Goal: Task Accomplishment & Management: Use online tool/utility

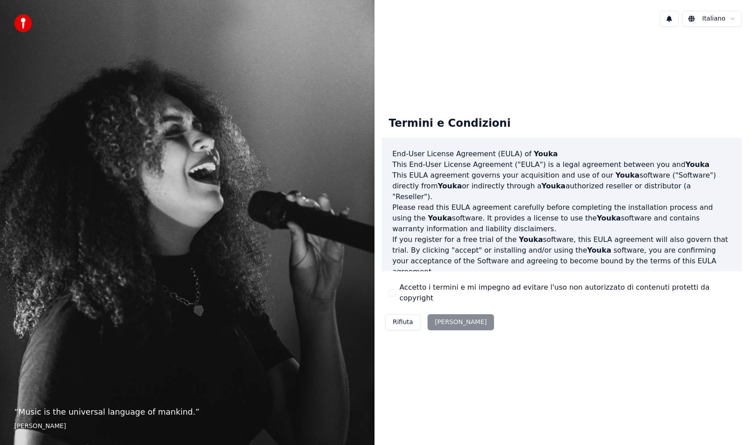
click at [392, 296] on button "Accetto i termini e mi impegno ad evitare l'uso non autorizzato di contenuti pr…" at bounding box center [392, 292] width 7 height 7
click at [445, 323] on button "Accetta" at bounding box center [461, 322] width 66 height 16
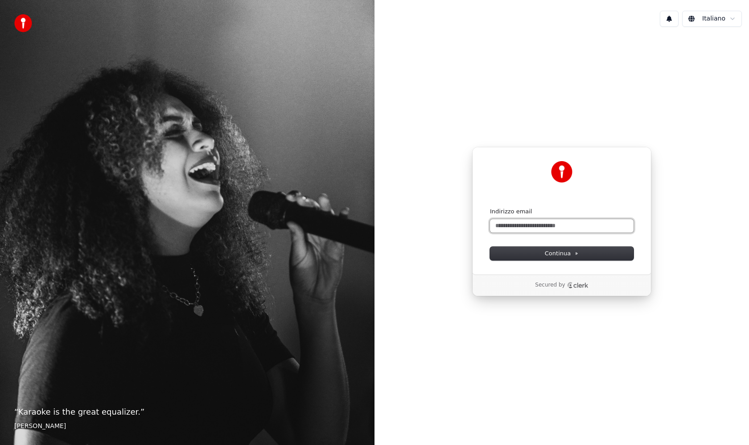
click at [530, 226] on input "Indirizzo email" at bounding box center [562, 225] width 144 height 13
type input "**********"
click at [545, 251] on span "Continua" at bounding box center [562, 253] width 34 height 8
type input "**********"
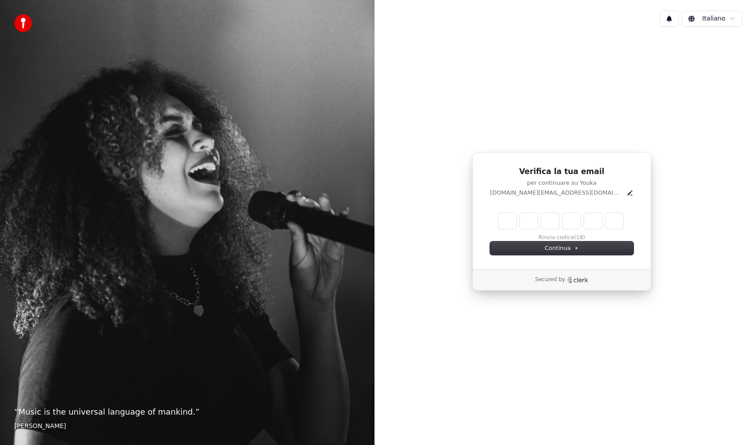
type input "******"
type input "*"
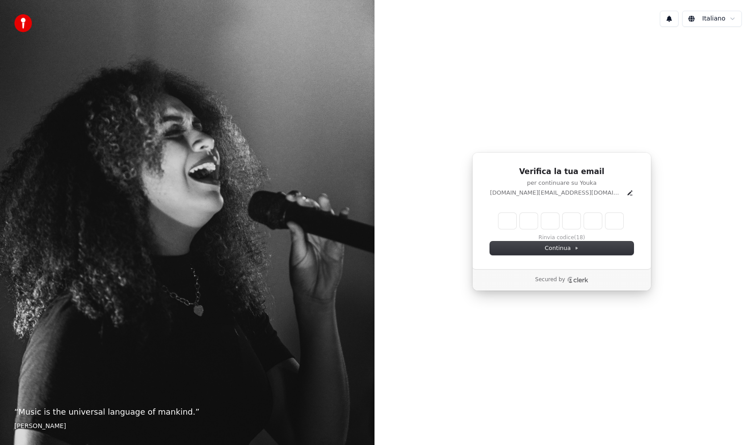
type input "*"
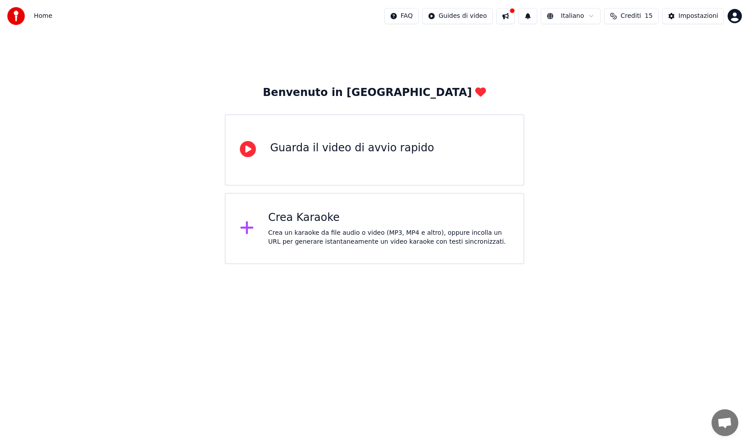
click at [283, 221] on div "Crea Karaoke" at bounding box center [388, 218] width 241 height 14
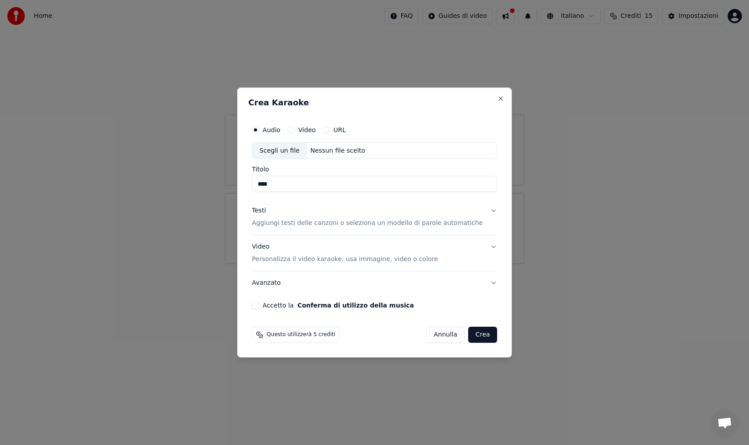
type input "****"
click at [272, 310] on div "Audio Video URL Scegli un file Nessun file scelto Titolo **** Testi Aggiungi te…" at bounding box center [374, 214] width 252 height 195
click at [259, 306] on button "Accetto la Conferma di utilizzo della musica" at bounding box center [255, 304] width 7 height 7
click at [411, 216] on div "Testi Aggiungi testi delle canzoni o seleziona un modello di parole automatiche" at bounding box center [367, 216] width 231 height 21
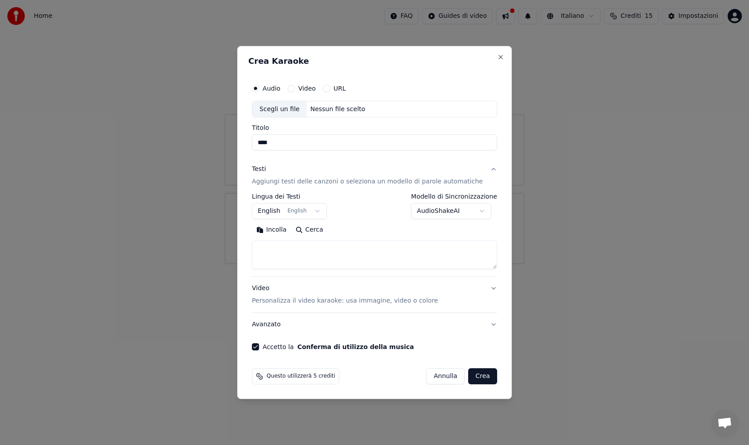
click at [359, 257] on textarea at bounding box center [374, 255] width 245 height 29
click at [428, 212] on button "AudioShakeAI" at bounding box center [451, 211] width 80 height 16
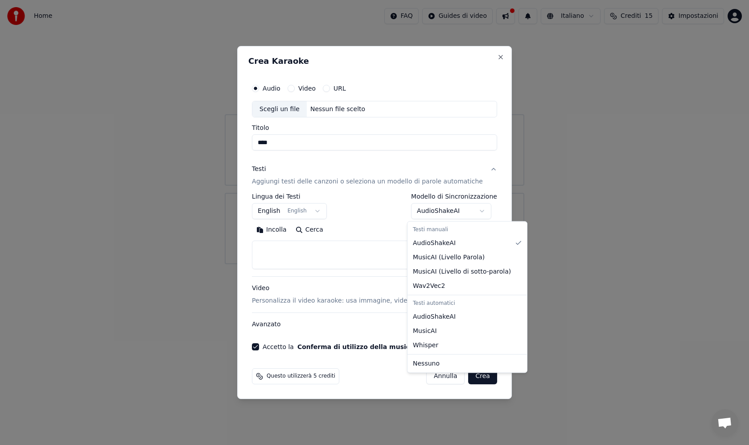
click at [589, 184] on div at bounding box center [374, 222] width 749 height 445
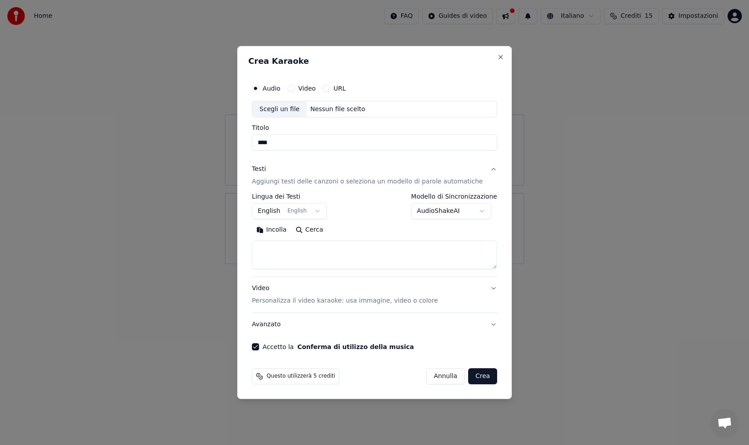
click at [365, 302] on p "Personalizza il video karaoke: usa immagine, video o colore" at bounding box center [345, 300] width 186 height 9
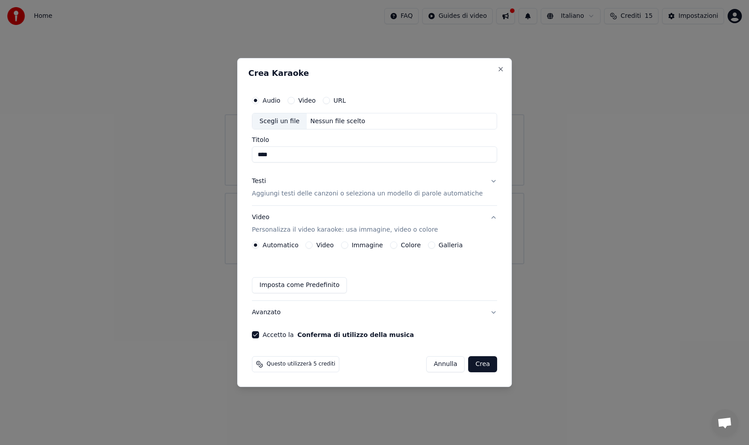
click at [311, 194] on p "Aggiungi testi delle canzoni o seleziona un modello di parole automatiche" at bounding box center [367, 194] width 231 height 9
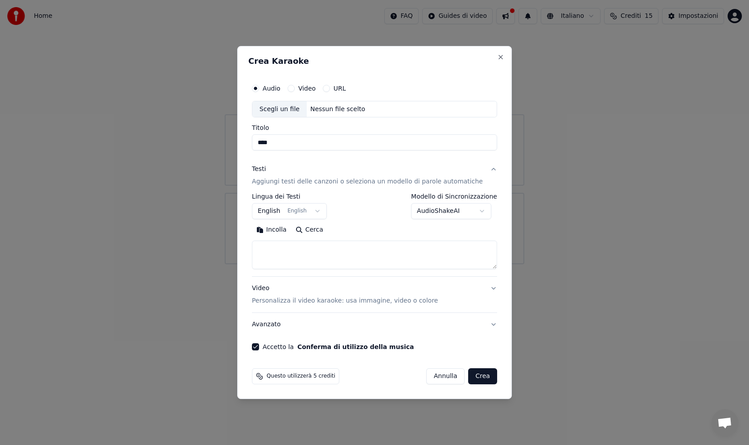
click at [294, 261] on textarea at bounding box center [374, 255] width 245 height 29
click at [280, 211] on button "English English" at bounding box center [289, 211] width 75 height 16
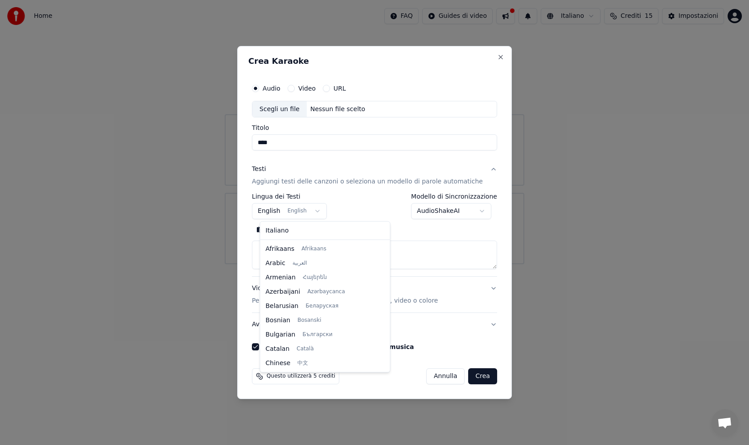
scroll to position [71, 0]
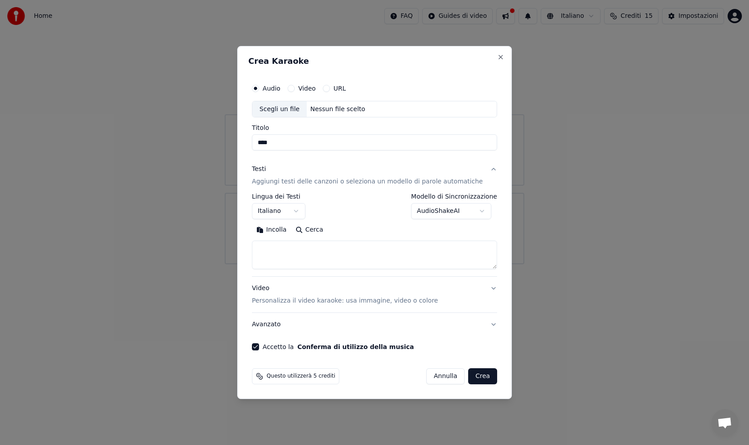
click at [301, 254] on textarea at bounding box center [374, 255] width 245 height 29
click at [449, 210] on button "AudioShakeAI" at bounding box center [451, 211] width 80 height 16
click at [475, 374] on button "Crea" at bounding box center [483, 376] width 29 height 16
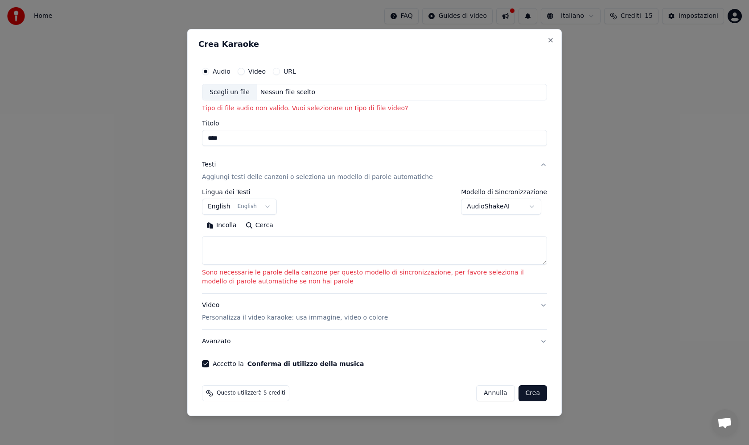
click at [224, 205] on button "English English" at bounding box center [239, 207] width 75 height 16
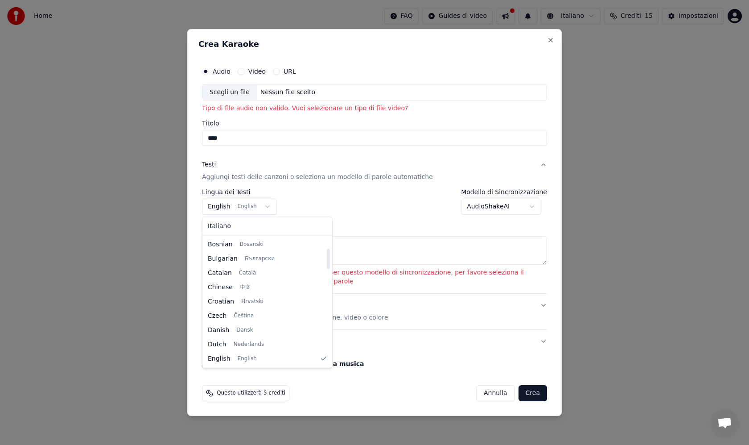
select select "**"
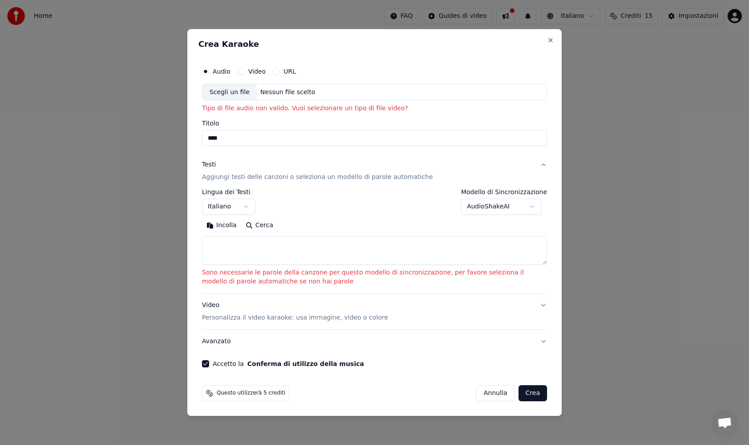
click at [233, 263] on textarea at bounding box center [374, 250] width 345 height 29
paste textarea "**********"
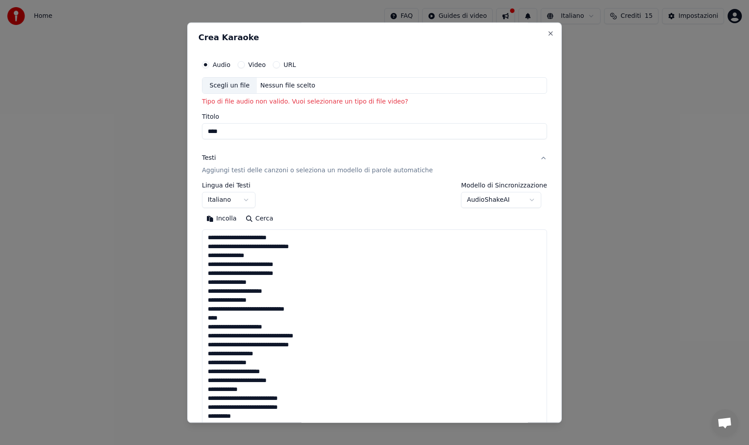
scroll to position [252, 0]
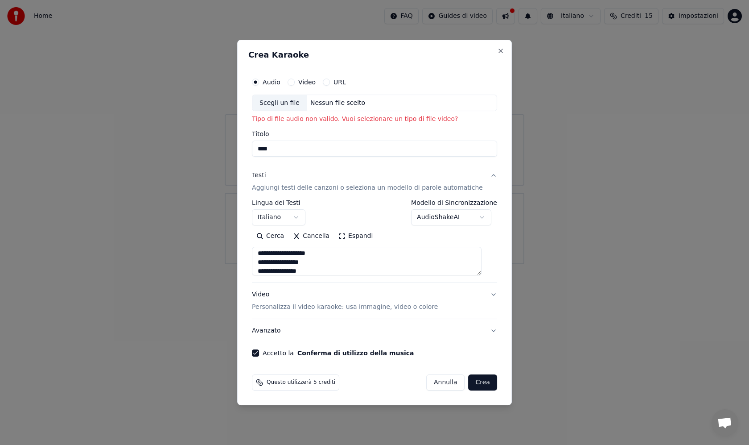
type textarea "**********"
click at [297, 102] on div "Scegli un file" at bounding box center [279, 103] width 54 height 16
type input "**********"
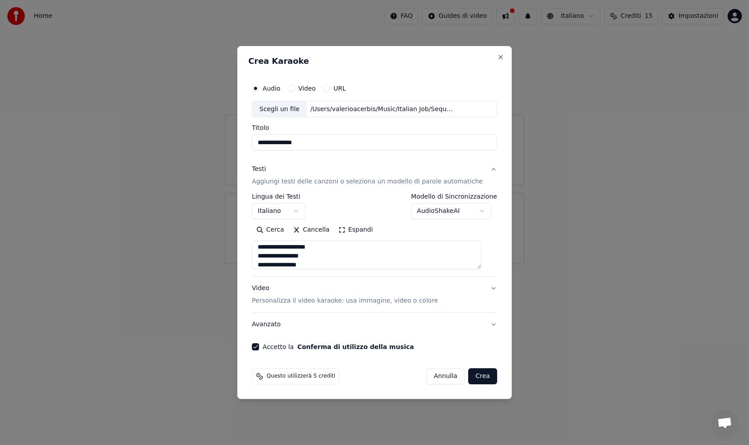
scroll to position [256, 0]
click at [391, 295] on div "Video Personalizza il video karaoke: usa immagine, video o colore" at bounding box center [345, 294] width 186 height 21
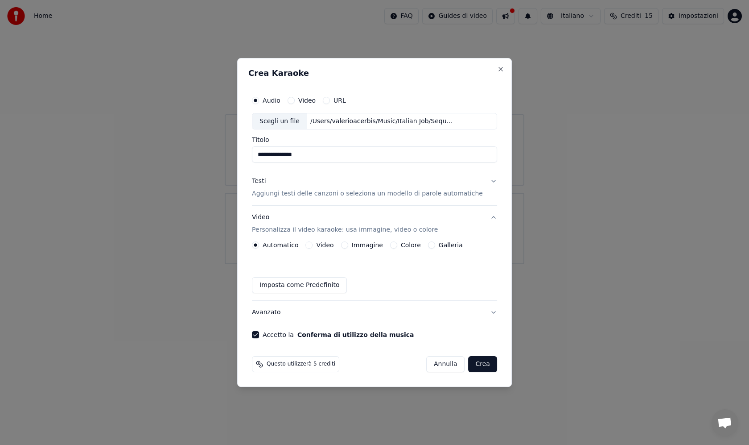
click at [473, 361] on button "Crea" at bounding box center [483, 364] width 29 height 16
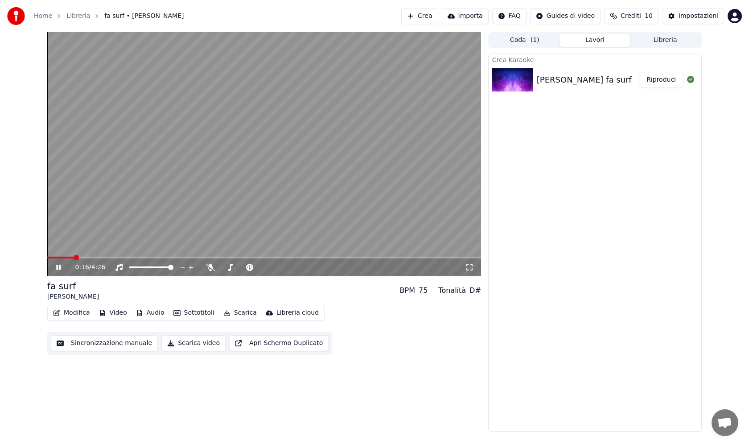
click at [95, 257] on span at bounding box center [264, 257] width 434 height 2
click at [112, 257] on span at bounding box center [264, 257] width 434 height 2
click at [136, 258] on span at bounding box center [264, 257] width 434 height 2
drag, startPoint x: 94, startPoint y: 253, endPoint x: 60, endPoint y: 253, distance: 33.9
click at [60, 253] on video at bounding box center [264, 154] width 434 height 244
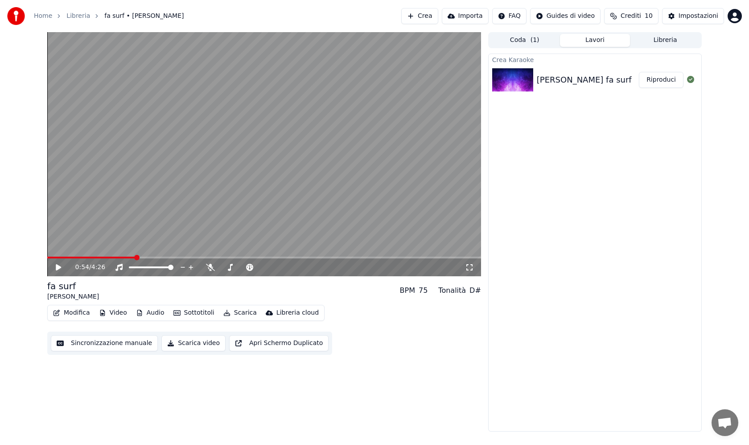
click at [54, 264] on div "0:54 / 4:26" at bounding box center [264, 267] width 427 height 9
click at [57, 267] on icon at bounding box center [58, 267] width 5 height 6
click at [175, 258] on span at bounding box center [264, 257] width 434 height 2
click at [58, 267] on icon at bounding box center [58, 266] width 4 height 5
click at [432, 17] on button "Crea" at bounding box center [419, 16] width 37 height 16
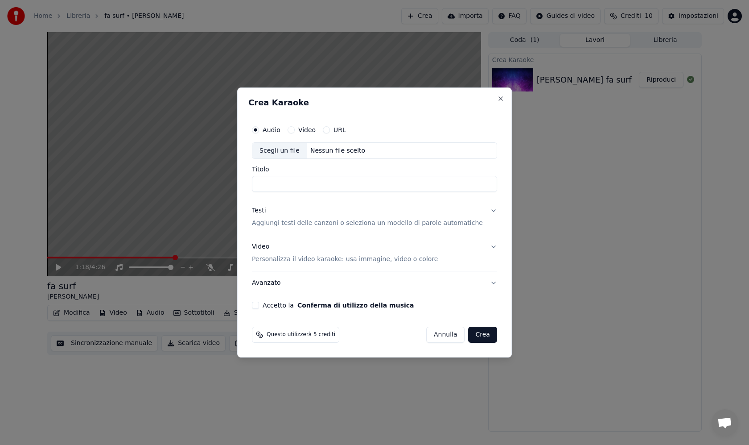
click at [306, 153] on div "Scegli un file" at bounding box center [279, 151] width 54 height 16
type input "**********"
click at [285, 218] on div "Testi Aggiungi testi delle canzoni o seleziona un modello di parole automatiche" at bounding box center [367, 216] width 231 height 21
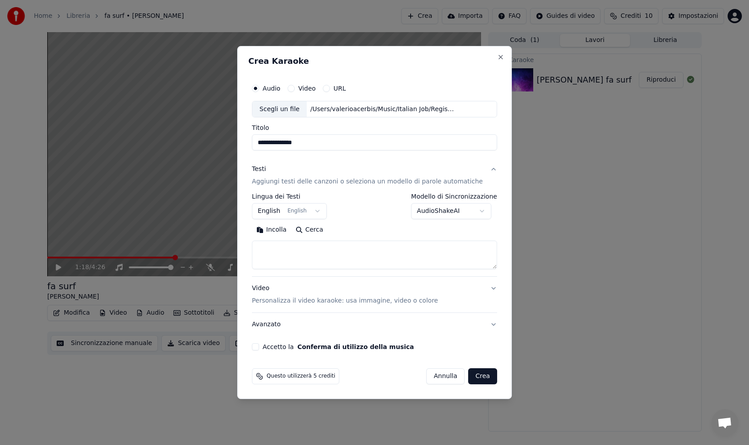
click at [289, 268] on textarea at bounding box center [374, 255] width 245 height 29
paste textarea "**********"
type textarea "**********"
click at [452, 209] on button "AudioShakeAI" at bounding box center [451, 211] width 80 height 16
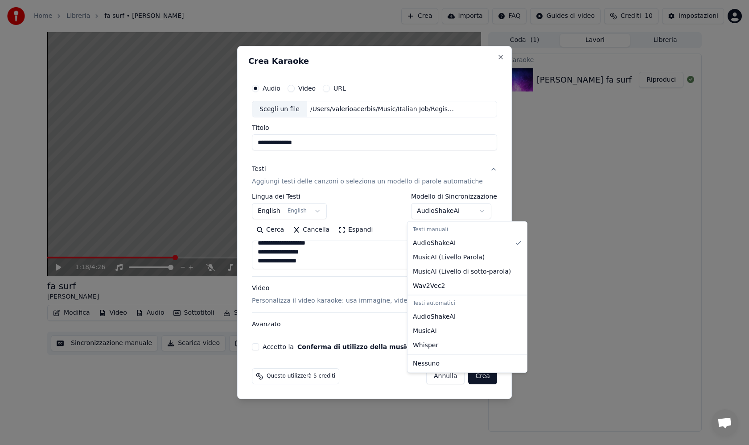
select select "*******"
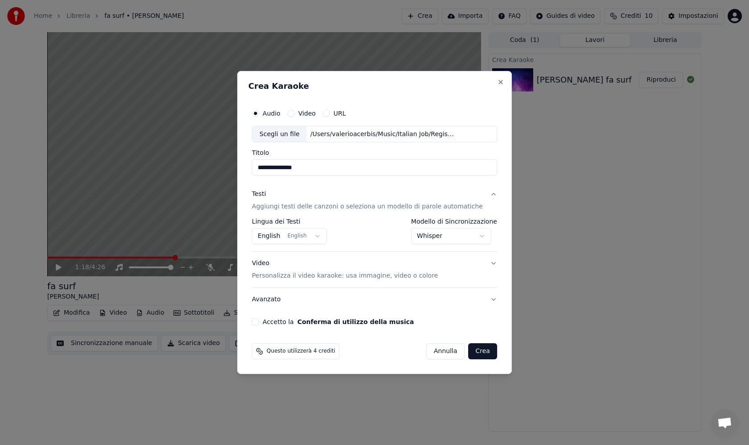
click at [259, 322] on button "Accetto la Conferma di utilizzo della musica" at bounding box center [255, 321] width 7 height 7
click at [300, 274] on p "Personalizza il video karaoke: usa immagine, video o colore" at bounding box center [345, 275] width 186 height 9
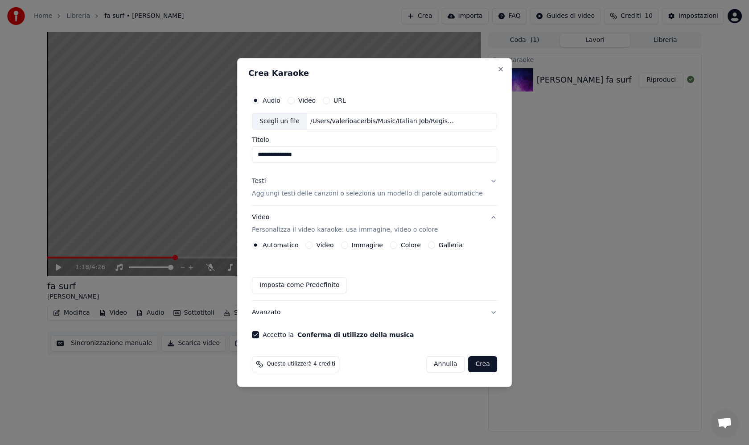
click at [313, 247] on button "Video" at bounding box center [309, 244] width 7 height 7
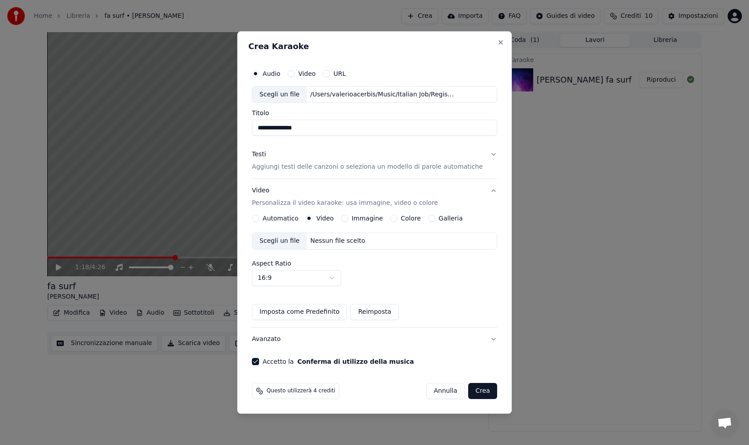
click at [259, 219] on button "Automatico" at bounding box center [255, 218] width 7 height 7
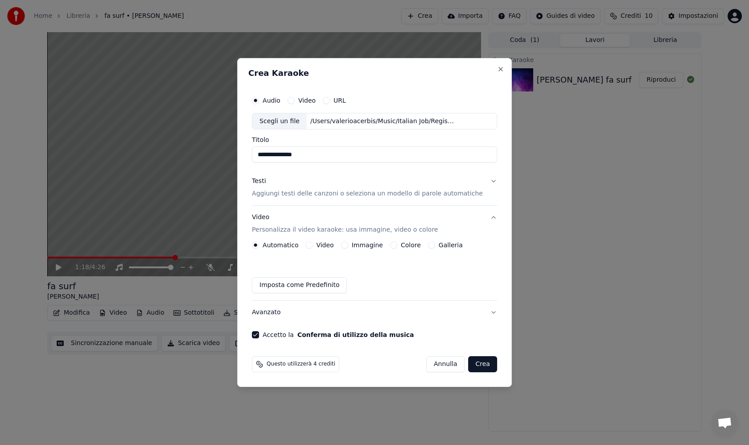
click at [397, 247] on button "Colore" at bounding box center [393, 244] width 7 height 7
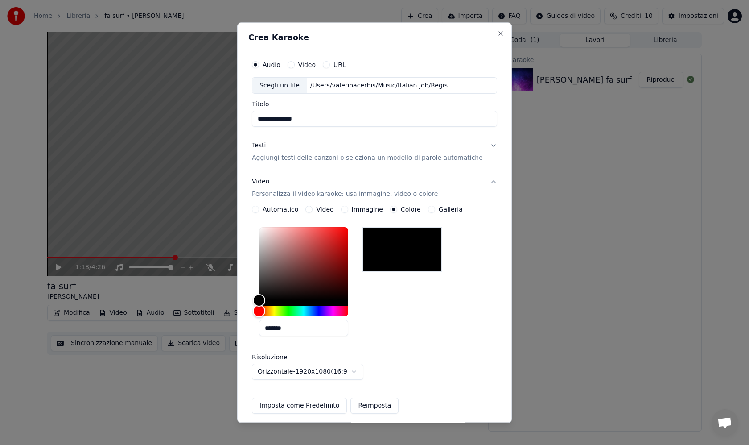
click at [259, 211] on button "Automatico" at bounding box center [255, 209] width 7 height 7
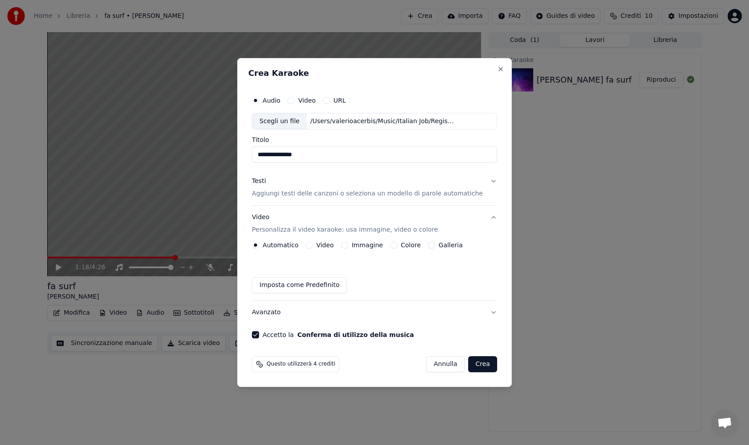
click at [476, 363] on button "Crea" at bounding box center [483, 364] width 29 height 16
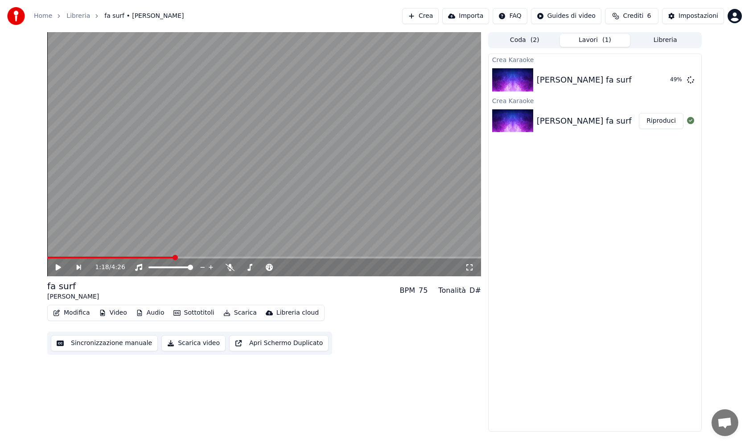
click at [637, 18] on span "Crediti" at bounding box center [633, 16] width 21 height 9
click at [669, 212] on div "Crea Karaoke [PERSON_NAME] fa surf 54 % Crea Karaoke [PERSON_NAME] fa surf Ripr…" at bounding box center [595, 243] width 214 height 378
click at [657, 83] on button "Riproduci" at bounding box center [661, 80] width 45 height 16
click at [188, 344] on button "Scarica video" at bounding box center [193, 343] width 64 height 16
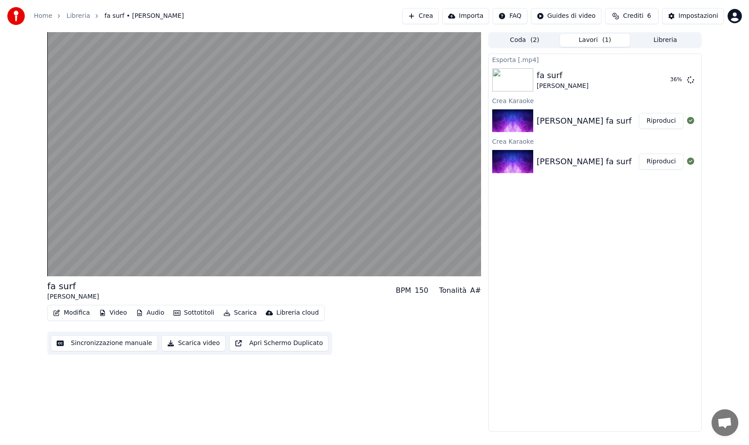
click at [75, 311] on button "Modifica" at bounding box center [72, 312] width 44 height 12
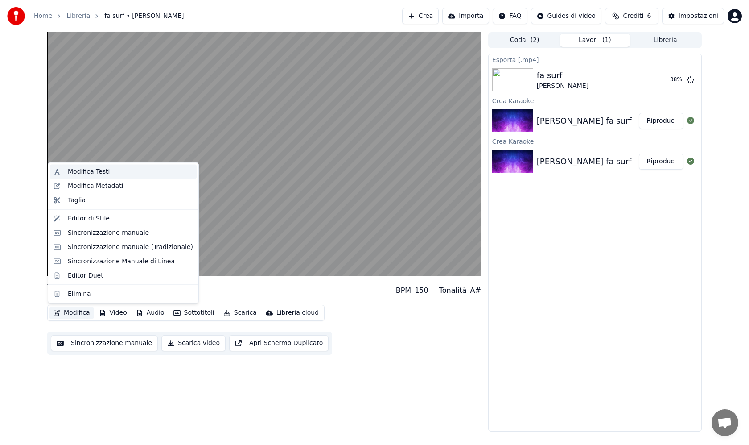
click at [91, 173] on div "Modifica Testi" at bounding box center [89, 171] width 42 height 9
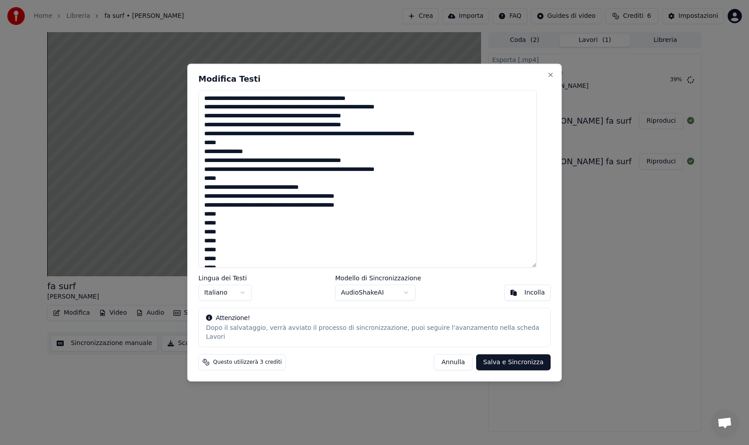
click at [376, 295] on button "AudioShakeAI" at bounding box center [375, 293] width 80 height 16
click at [500, 361] on button "Salva e Sincronizza" at bounding box center [513, 362] width 74 height 16
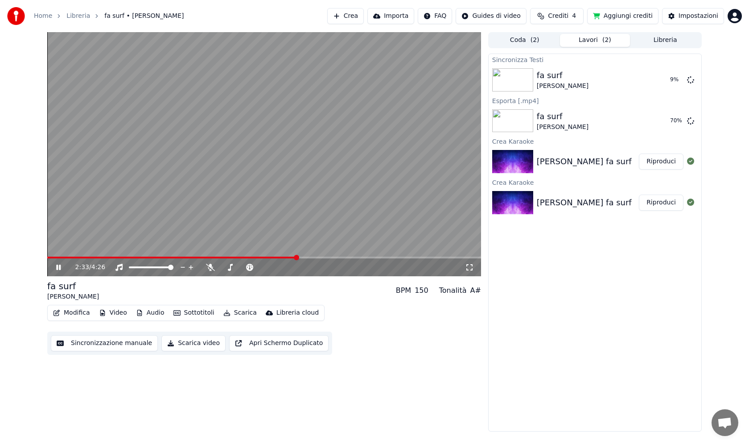
click at [348, 256] on span at bounding box center [264, 257] width 434 height 2
click at [391, 256] on span at bounding box center [264, 257] width 434 height 2
click at [432, 257] on span at bounding box center [264, 257] width 434 height 2
click at [57, 266] on icon at bounding box center [58, 266] width 4 height 5
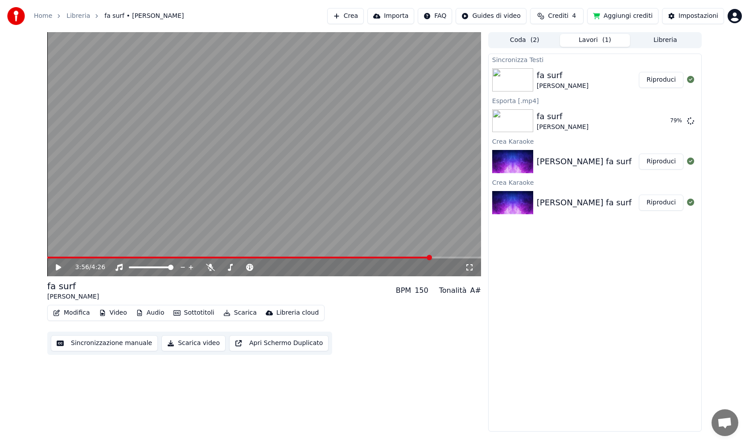
click at [660, 76] on button "Riproduci" at bounding box center [661, 80] width 45 height 16
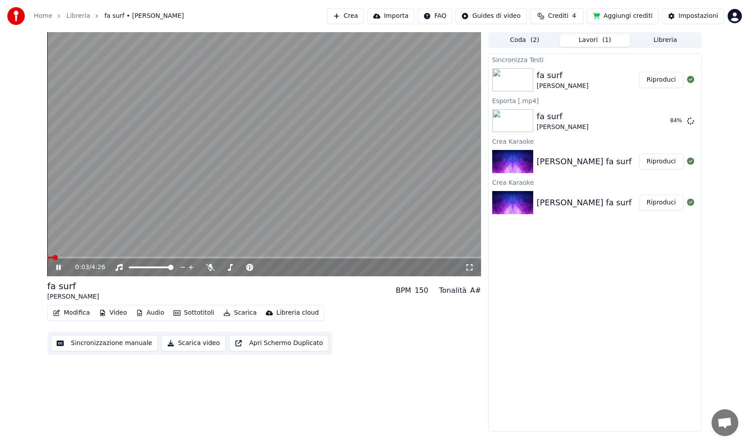
click at [92, 256] on span at bounding box center [264, 257] width 434 height 2
click at [110, 256] on span at bounding box center [264, 257] width 434 height 2
click at [112, 257] on span at bounding box center [264, 257] width 434 height 2
click at [322, 136] on video at bounding box center [264, 154] width 434 height 244
click at [663, 116] on button "Mostra" at bounding box center [665, 121] width 37 height 16
